Goal: Information Seeking & Learning: Find specific page/section

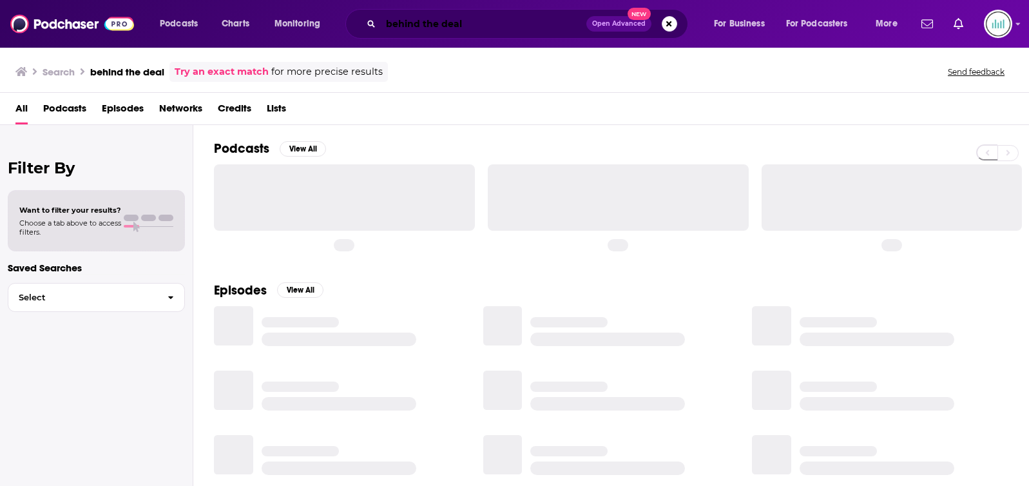
click at [426, 25] on input "behind the deal" at bounding box center [484, 24] width 206 height 21
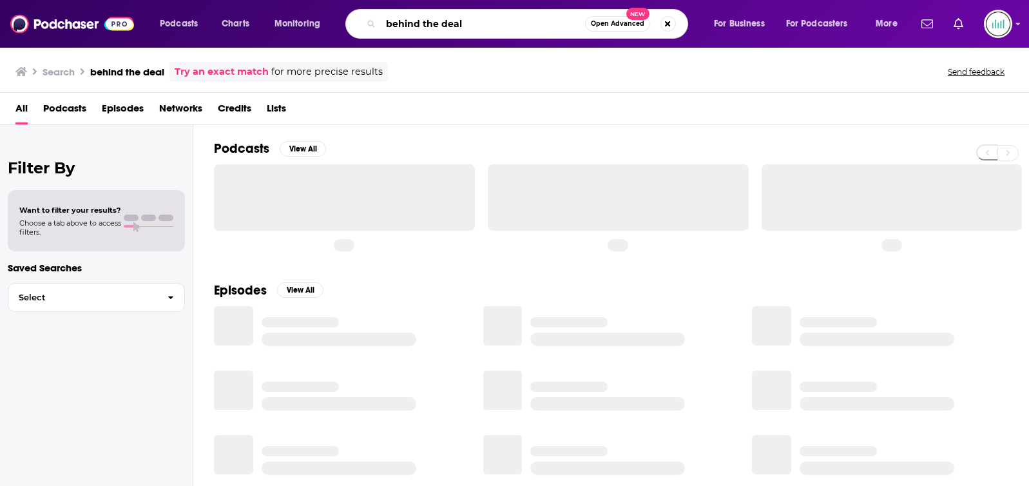
click at [426, 25] on input "behind the deal" at bounding box center [483, 24] width 204 height 21
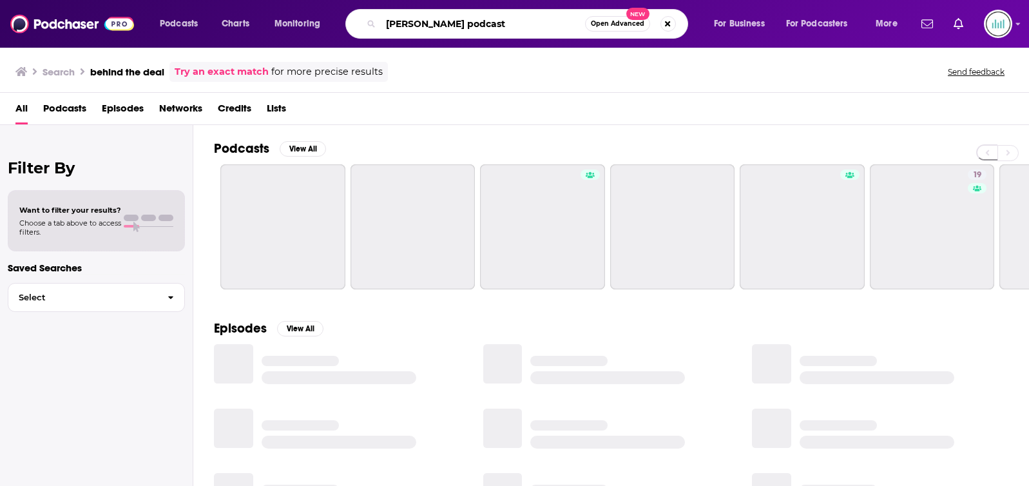
type input "[PERSON_NAME] podcast"
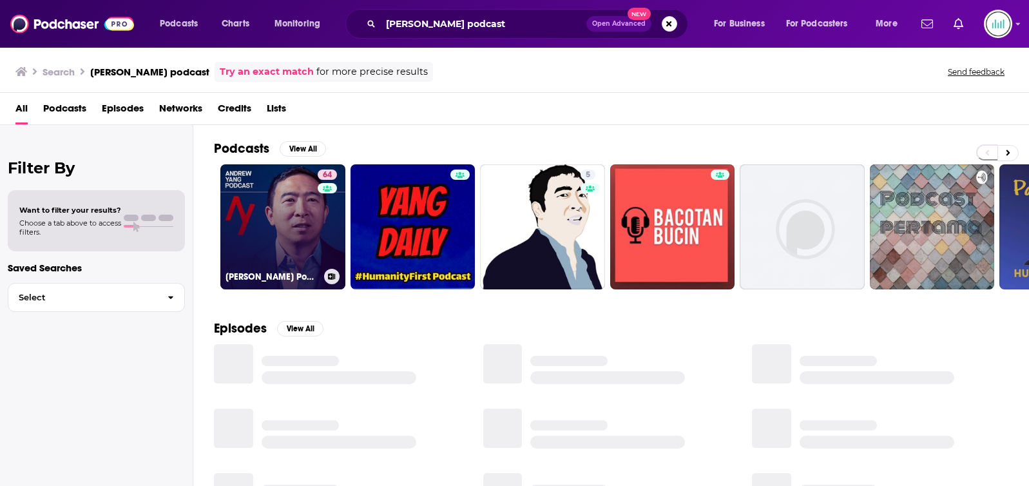
click at [255, 234] on link "64 [PERSON_NAME] Podcast" at bounding box center [282, 226] width 125 height 125
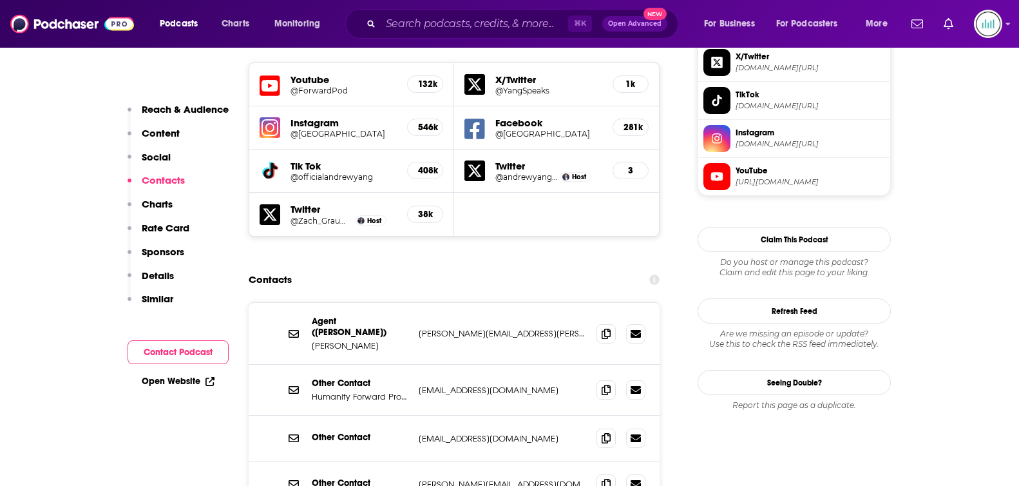
scroll to position [1209, 0]
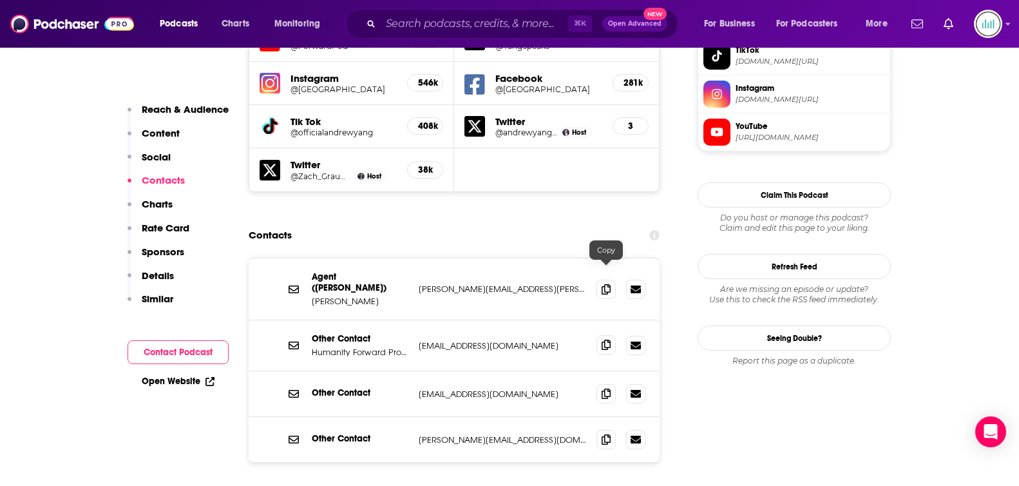
click at [602, 340] on icon at bounding box center [606, 345] width 9 height 10
